Goal: Complete application form

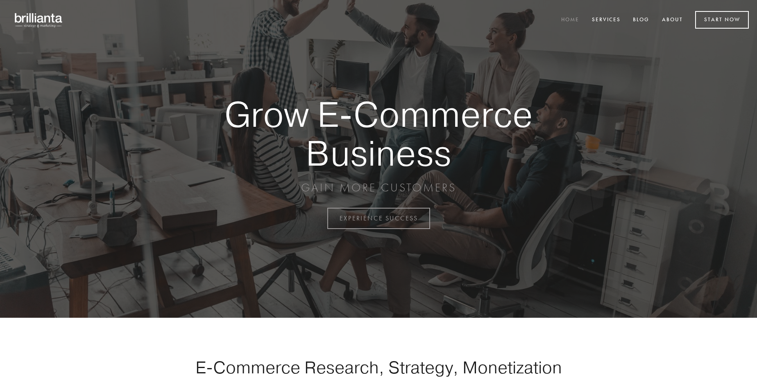
scroll to position [2146, 0]
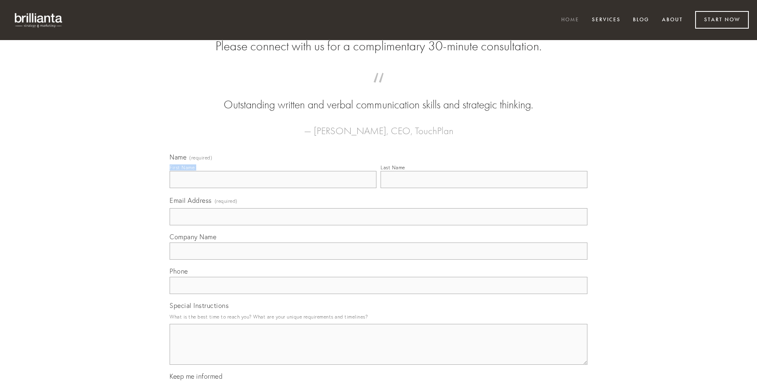
type input "[PERSON_NAME]"
click at [484, 188] on input "Last Name" at bounding box center [483, 179] width 207 height 17
type input "[PERSON_NAME]"
click at [378, 226] on input "Email Address (required)" at bounding box center [379, 216] width 418 height 17
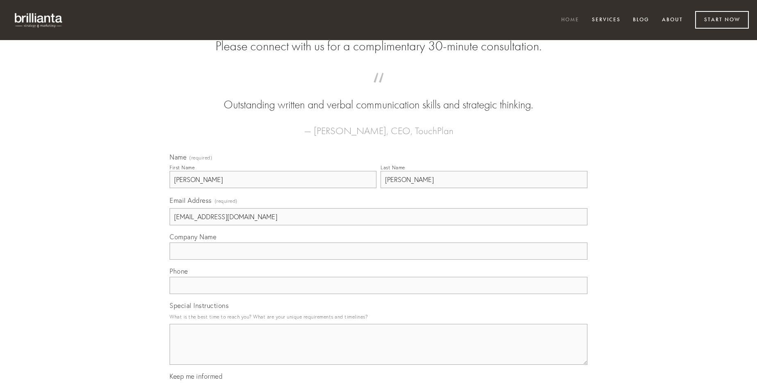
type input "[EMAIL_ADDRESS][DOMAIN_NAME]"
click at [378, 260] on input "Company Name" at bounding box center [379, 251] width 418 height 17
type input "[PERSON_NAME]"
click at [378, 294] on input "text" at bounding box center [379, 285] width 418 height 17
click at [378, 352] on textarea "Special Instructions" at bounding box center [379, 344] width 418 height 41
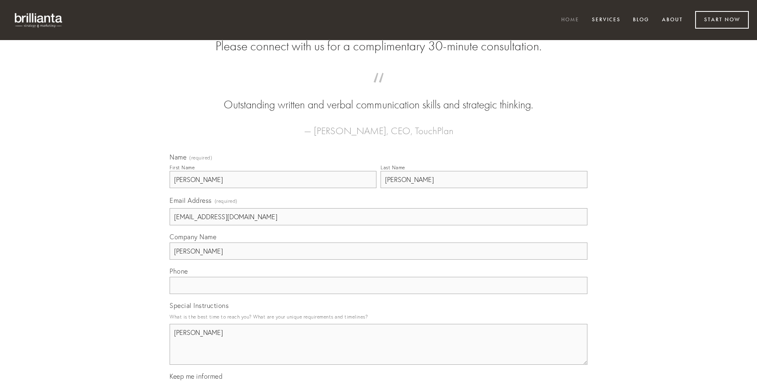
type textarea "[PERSON_NAME]"
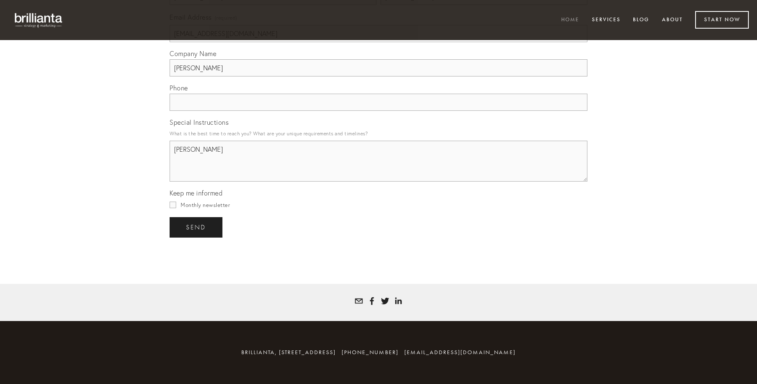
click at [197, 227] on span "send" at bounding box center [196, 227] width 20 height 7
